Goal: Task Accomplishment & Management: Use online tool/utility

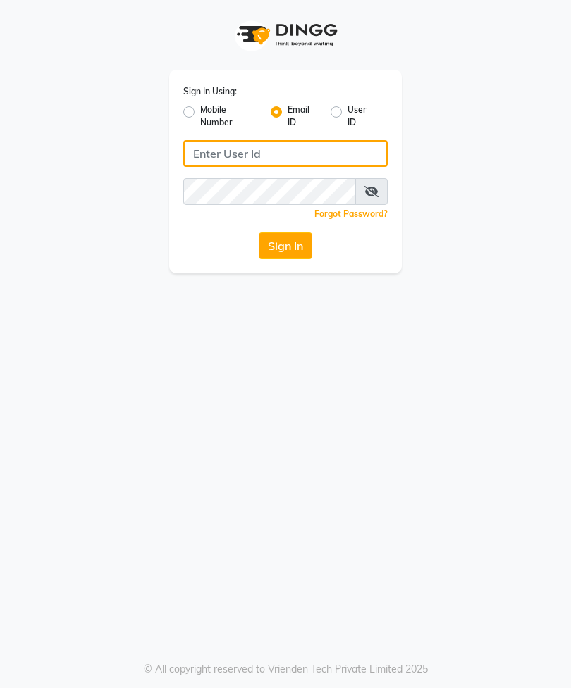
type input "[EMAIL_ADDRESS][DOMAIN_NAME]"
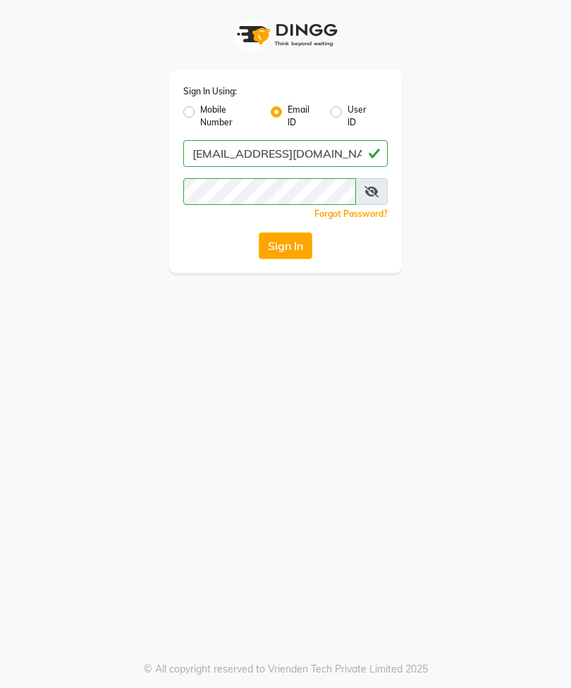
click at [292, 249] on button "Sign In" at bounding box center [286, 245] width 54 height 27
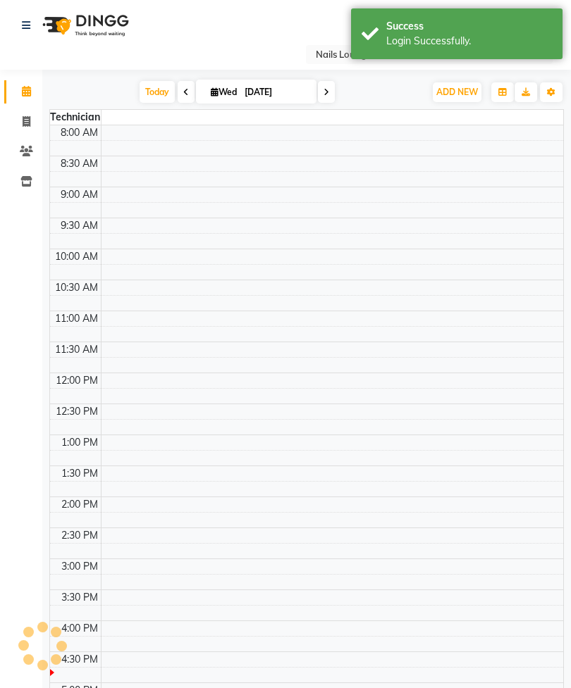
select select "en"
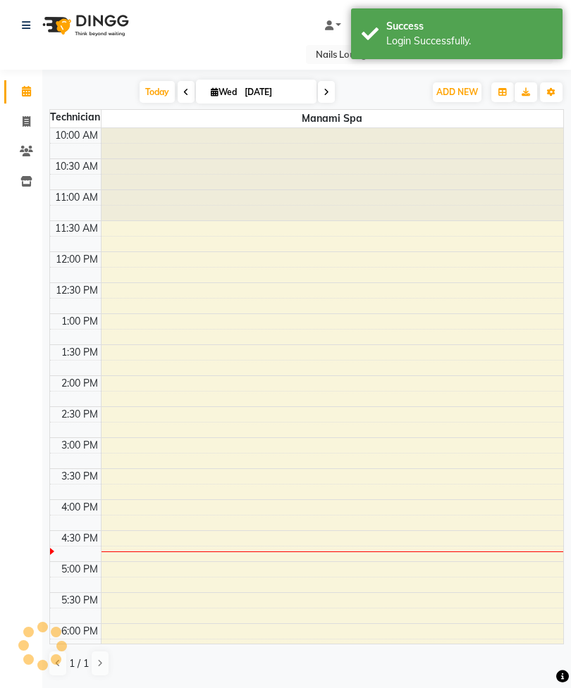
scroll to position [325, 0]
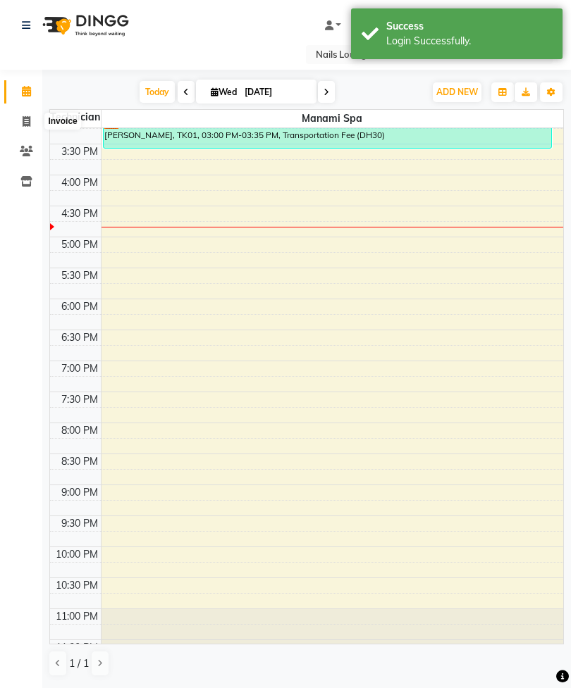
click at [27, 123] on icon at bounding box center [27, 121] width 8 height 11
select select "service"
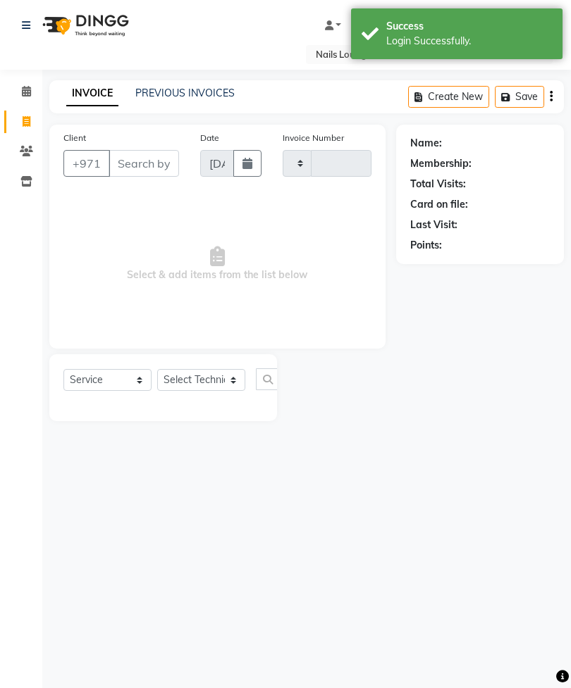
type input "2390"
select select "6884"
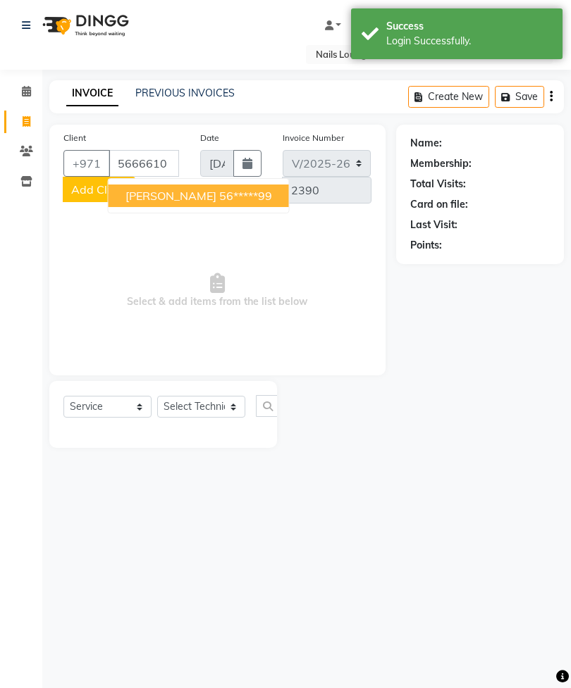
click at [260, 196] on ngb-highlight "56*****99" at bounding box center [245, 196] width 53 height 14
type input "56*****99"
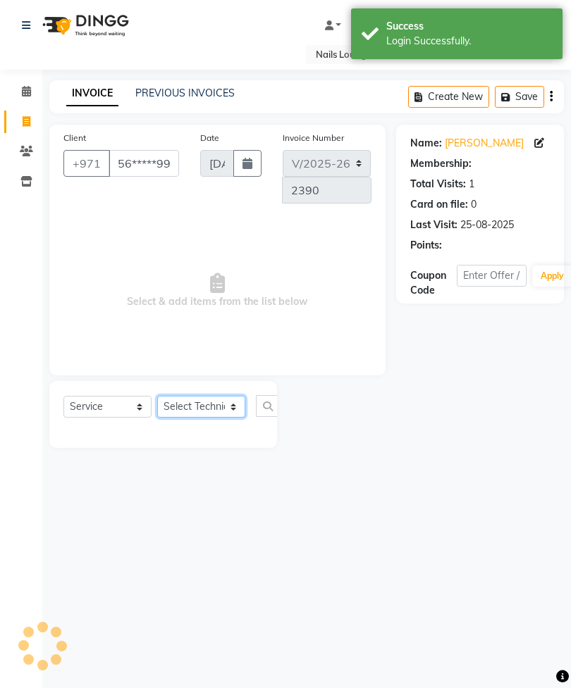
click at [222, 405] on select "Select Technician [PERSON_NAME] [PERSON_NAME] [PERSON_NAME] Spa Manami Spa 2 [P…" at bounding box center [201, 407] width 88 height 22
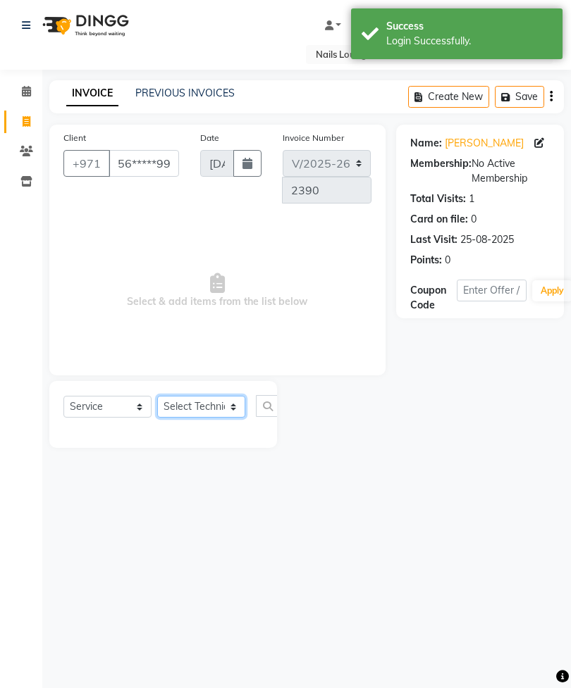
select select "53952"
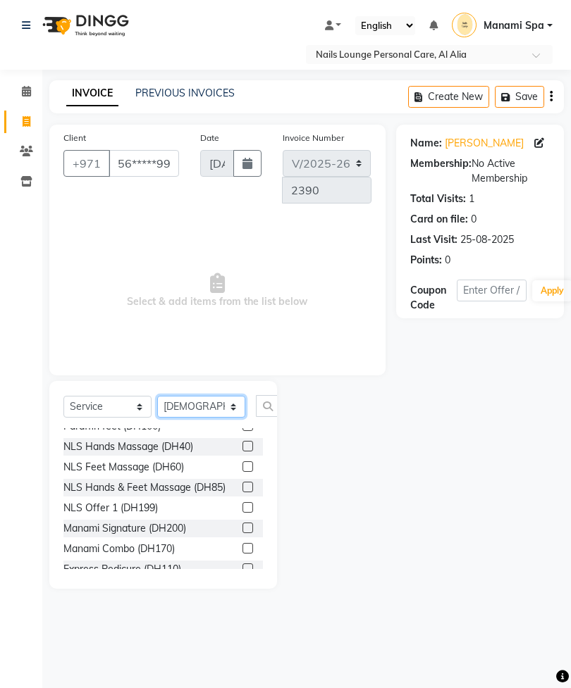
scroll to position [300, 0]
click at [249, 523] on label at bounding box center [247, 528] width 11 height 11
click at [249, 524] on input "checkbox" at bounding box center [246, 528] width 9 height 9
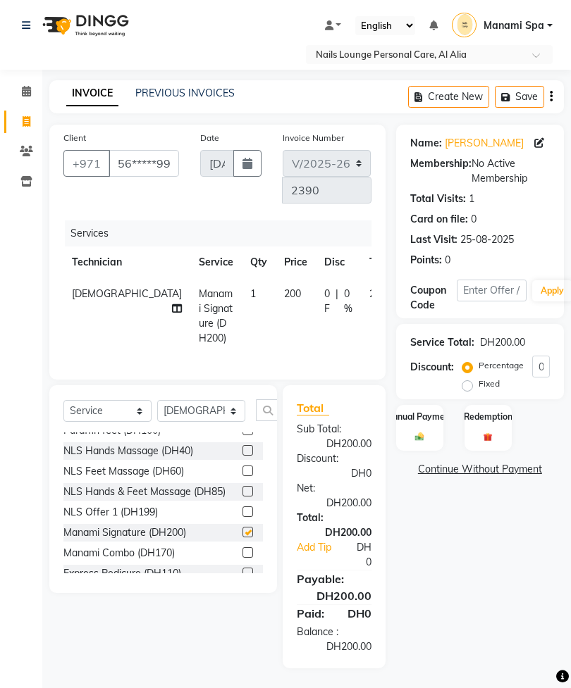
checkbox input "false"
click at [269, 421] on input "text" at bounding box center [273, 410] width 34 height 22
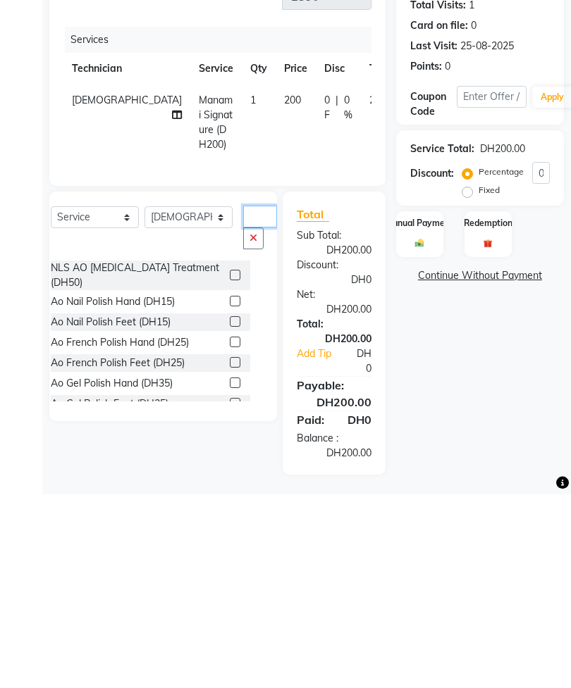
scroll to position [0, 0]
type input "Ao"
click at [230, 510] on label at bounding box center [235, 515] width 11 height 11
click at [230, 511] on input "checkbox" at bounding box center [234, 515] width 9 height 9
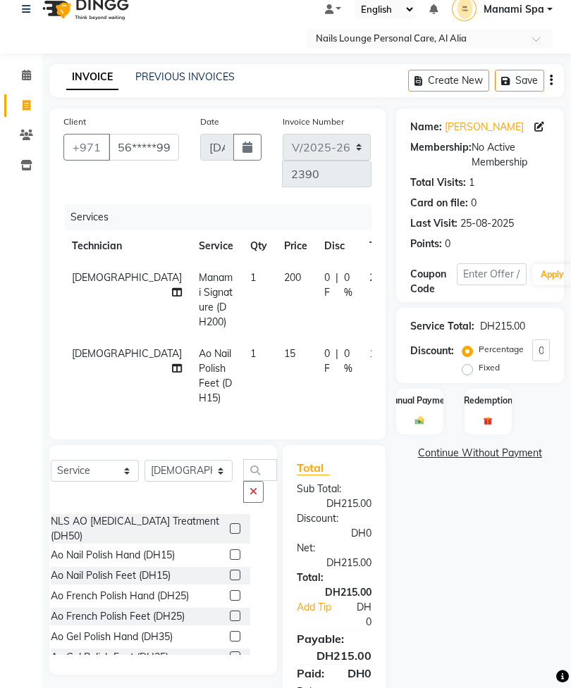
checkbox input "false"
click at [275, 368] on td "15" at bounding box center [295, 376] width 40 height 76
select select "53952"
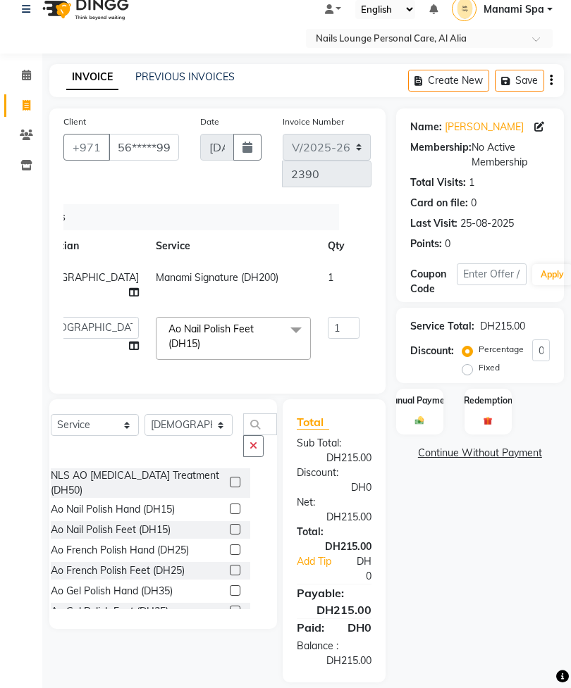
scroll to position [0, 52]
click at [367, 321] on input "15" at bounding box center [388, 328] width 42 height 22
type input "1"
type input "20"
click at [326, 350] on tbody "[PERSON_NAME] Manami Signature (DH200) 1 200 0 F | 0 % 200 [PERSON_NAME] [PERSO…" at bounding box center [322, 315] width 623 height 106
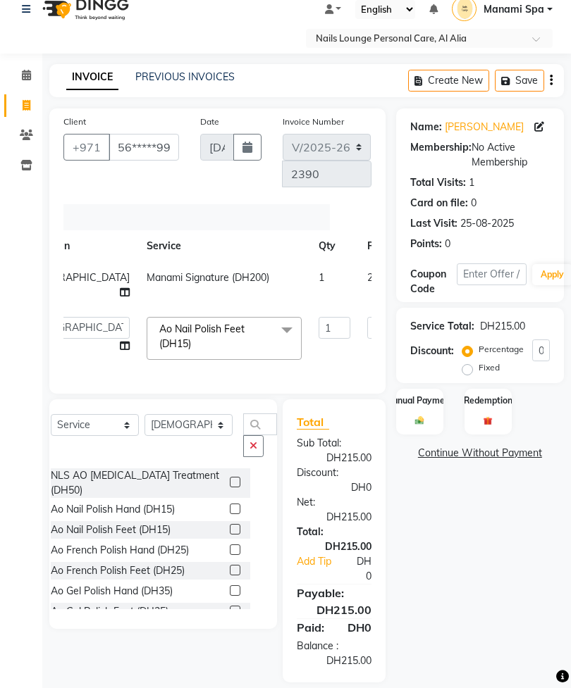
scroll to position [0, 17]
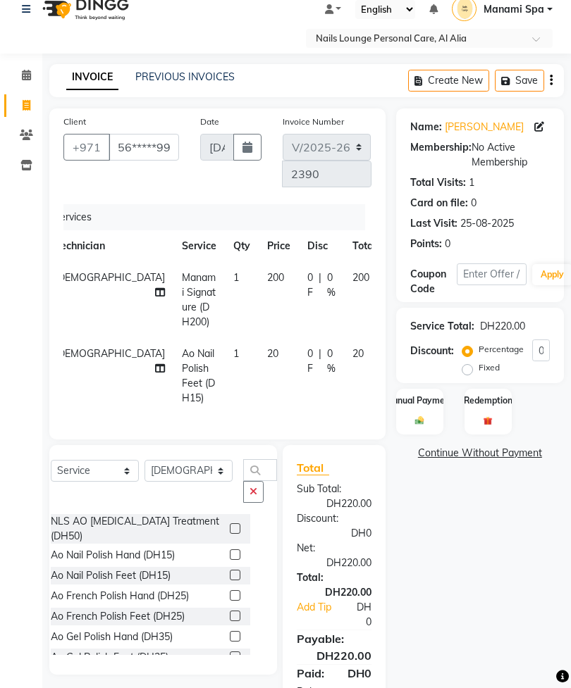
click at [249, 503] on button "button" at bounding box center [253, 492] width 20 height 22
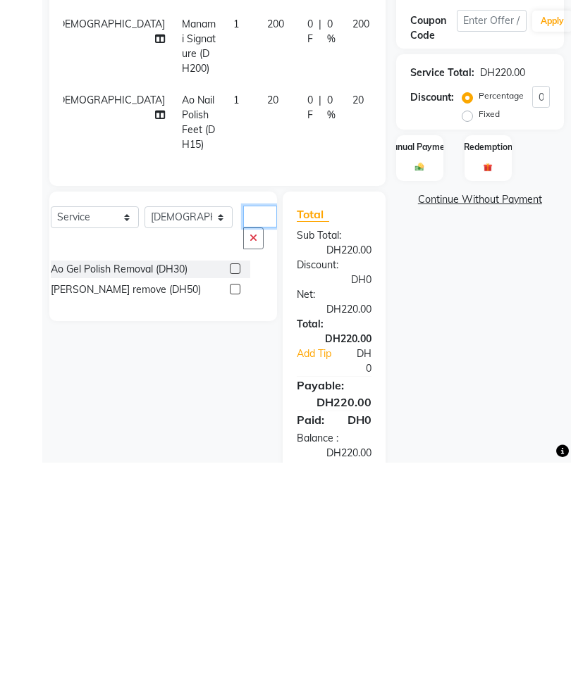
type input "Rem"
click at [230, 489] on label at bounding box center [235, 494] width 11 height 11
click at [230, 490] on input "checkbox" at bounding box center [234, 494] width 9 height 9
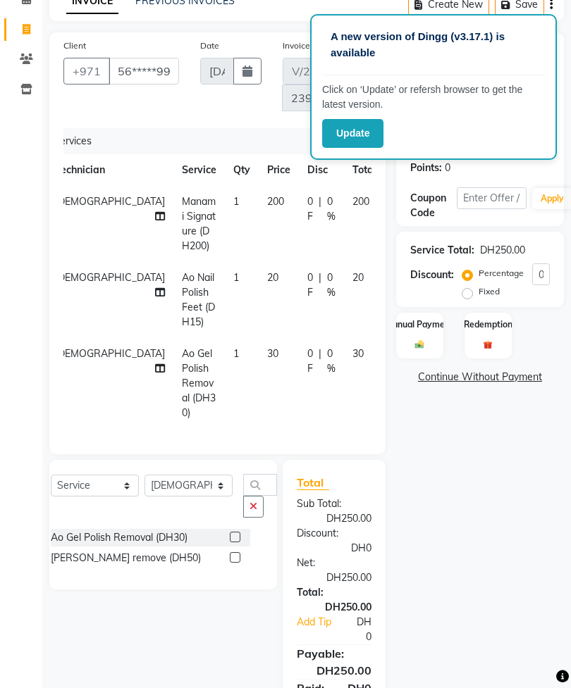
checkbox input "false"
click at [185, 497] on select "Select Technician [PERSON_NAME] [PERSON_NAME] [PERSON_NAME] Spa Manami Spa 2 [P…" at bounding box center [188, 486] width 88 height 22
select select "54334"
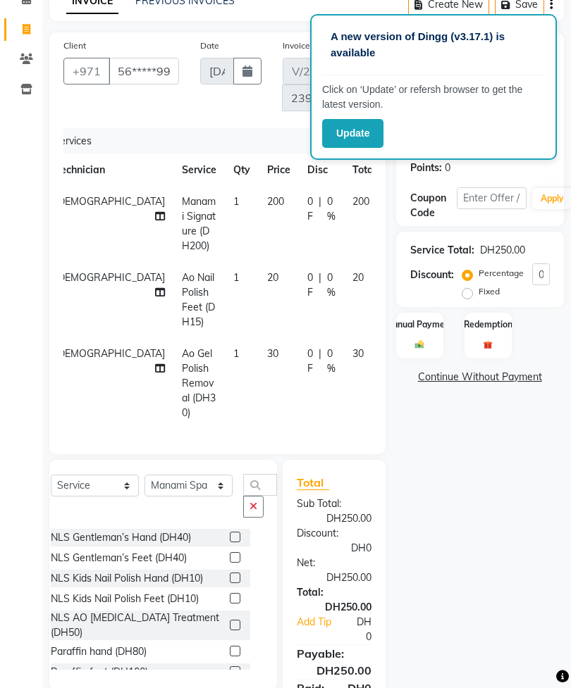
click at [249, 511] on icon "button" at bounding box center [253, 507] width 8 height 10
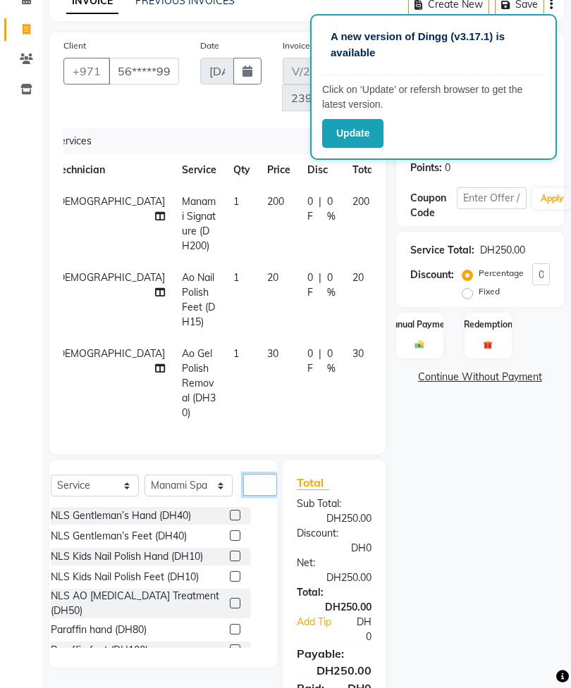
scroll to position [135, 0]
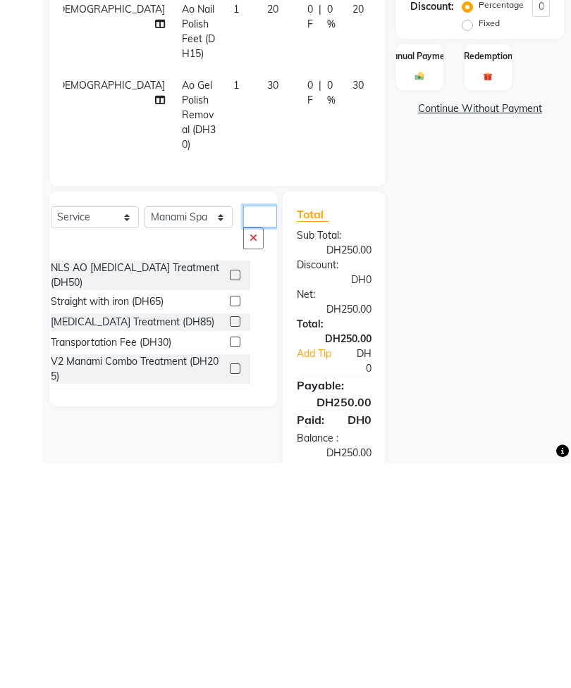
type input "Tr"
click at [230, 562] on label at bounding box center [235, 567] width 11 height 11
click at [230, 564] on input "checkbox" at bounding box center [234, 568] width 9 height 9
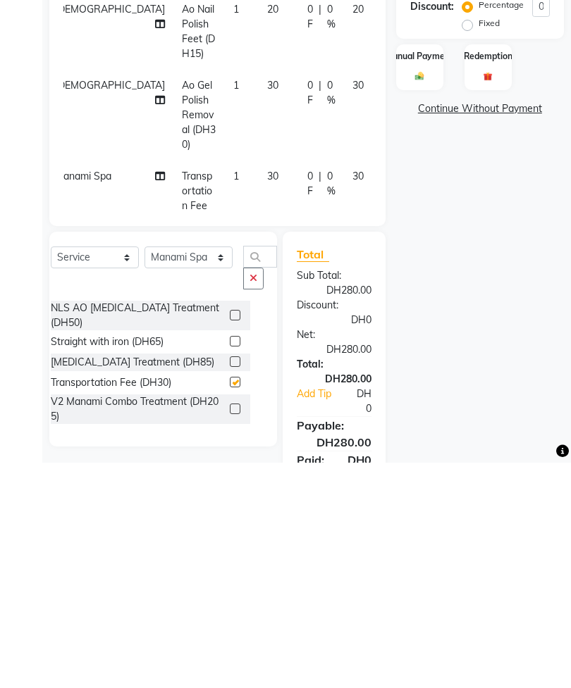
scroll to position [209, 0]
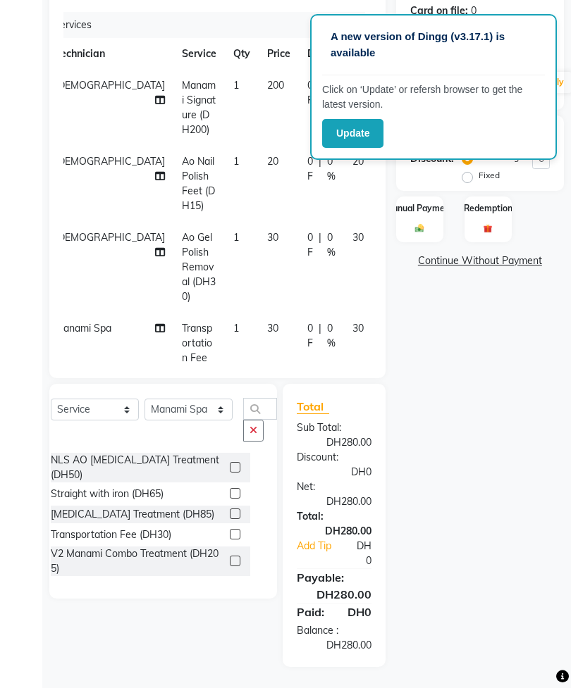
checkbox input "false"
click at [155, 95] on icon at bounding box center [160, 100] width 10 height 10
select select "53952"
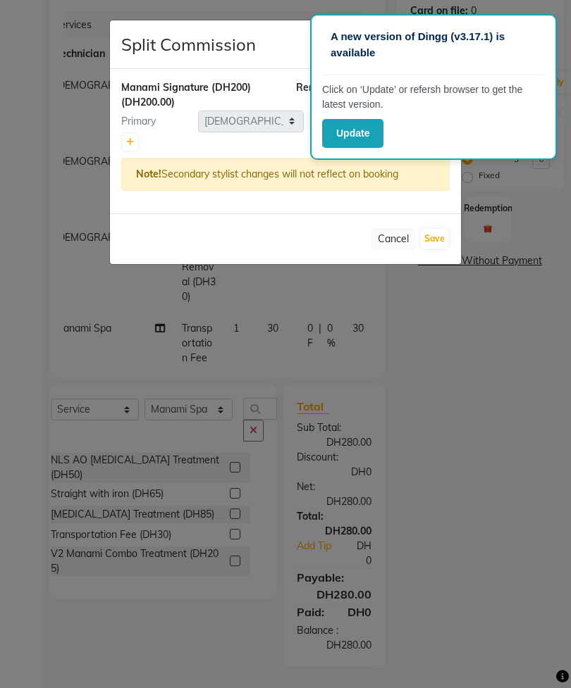
click at [131, 134] on link at bounding box center [130, 142] width 15 height 17
type input "100"
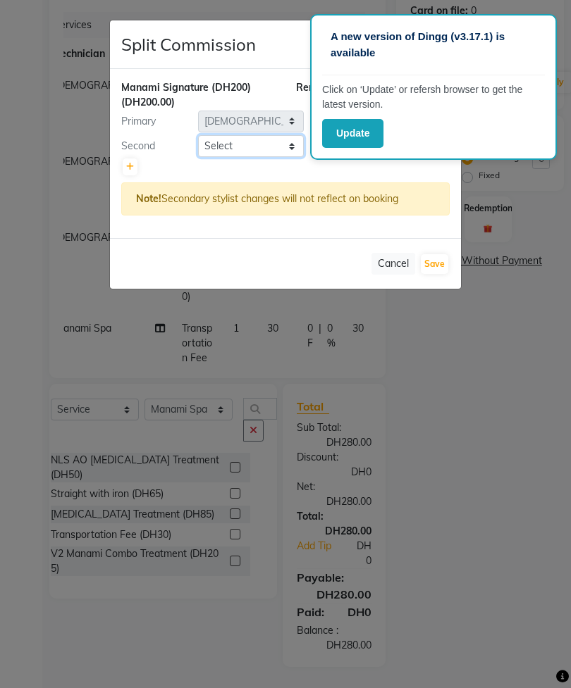
click at [255, 148] on select "Select [PERSON_NAME] [PERSON_NAME] [PERSON_NAME] Spa Manami Spa 2 [PERSON_NAME]…" at bounding box center [251, 146] width 106 height 22
select select "71417"
click at [440, 269] on button "Save" at bounding box center [434, 264] width 27 height 20
select select "Select"
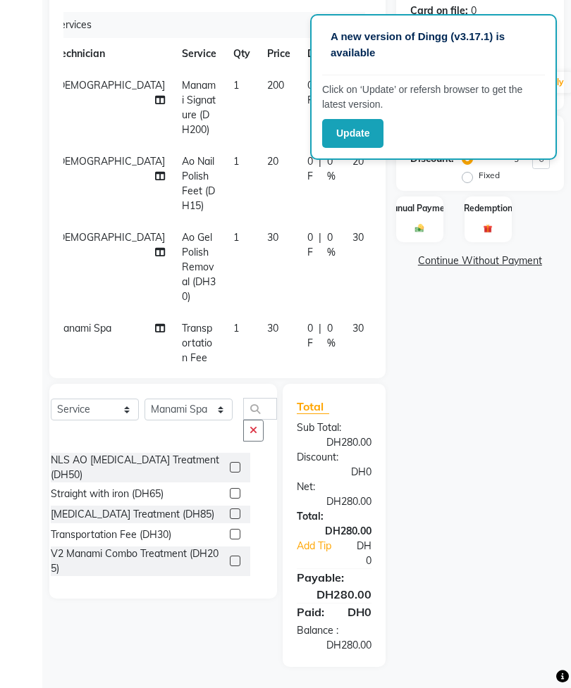
click at [440, 224] on div "Manual Payment" at bounding box center [419, 220] width 47 height 46
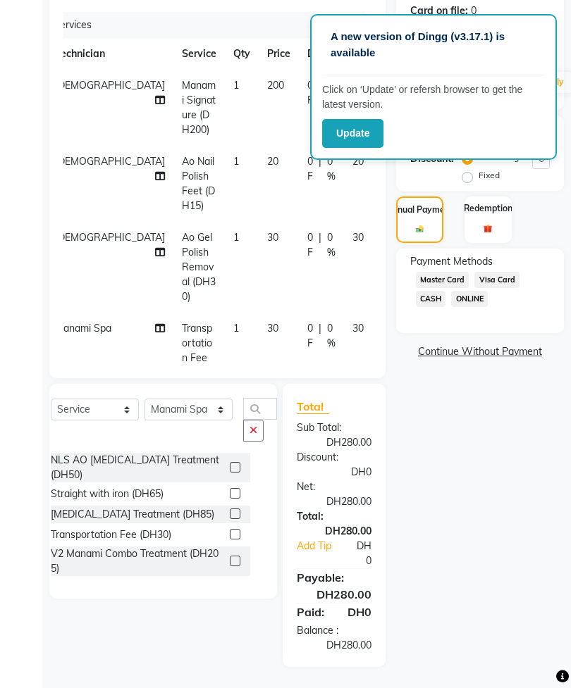
click at [510, 288] on span "Visa Card" at bounding box center [496, 280] width 45 height 16
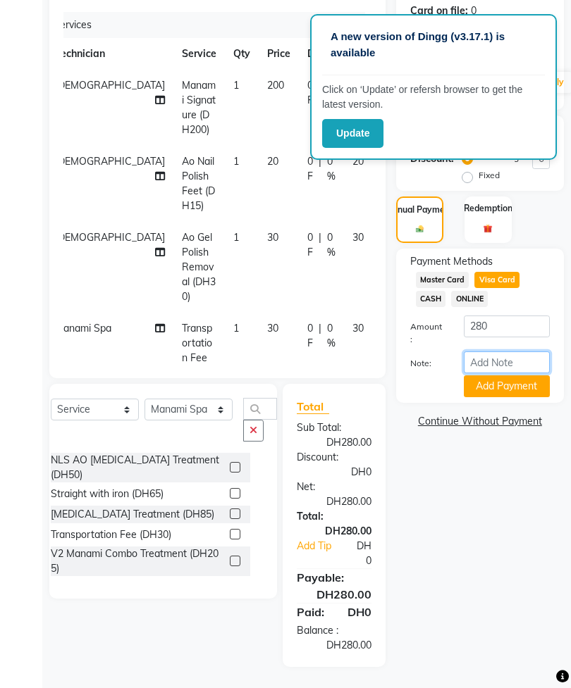
click at [504, 373] on input "Note:" at bounding box center [507, 363] width 86 height 22
type input "1655"
click at [507, 395] on button "Add Payment" at bounding box center [507, 387] width 86 height 22
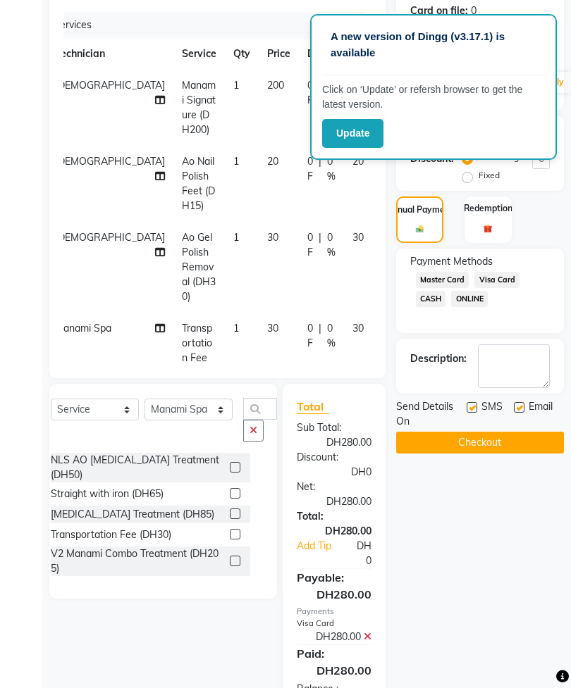
click at [506, 454] on button "Checkout" at bounding box center [480, 443] width 168 height 22
